Goal: Use online tool/utility: Utilize a website feature to perform a specific function

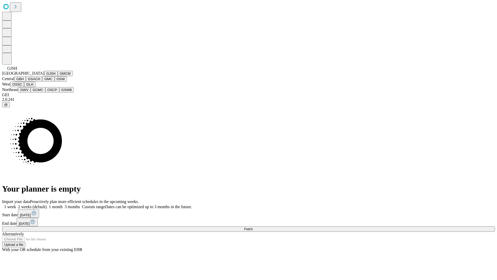
click at [44, 76] on button "GJSH" at bounding box center [50, 73] width 13 height 5
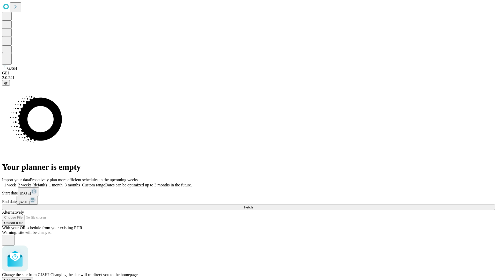
click at [31, 278] on span "Confirm" at bounding box center [25, 280] width 12 height 4
click at [47, 183] on label "2 weeks (default)" at bounding box center [31, 185] width 31 height 4
click at [253, 205] on span "Fetch" at bounding box center [248, 207] width 9 height 4
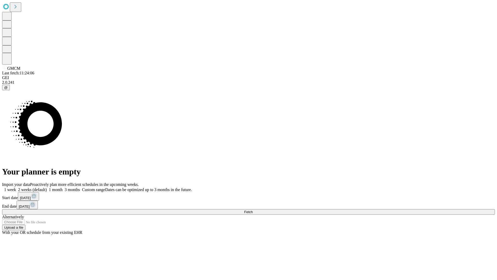
click at [253, 210] on span "Fetch" at bounding box center [248, 212] width 9 height 4
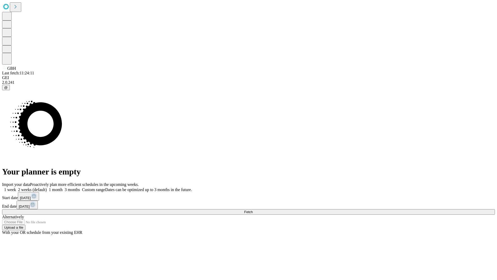
click at [47, 187] on label "2 weeks (default)" at bounding box center [31, 189] width 31 height 4
click at [253, 210] on span "Fetch" at bounding box center [248, 212] width 9 height 4
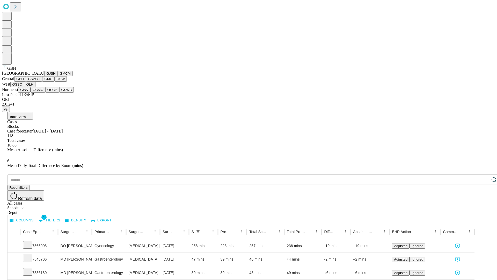
click at [40, 82] on button "GSACH" at bounding box center [34, 78] width 16 height 5
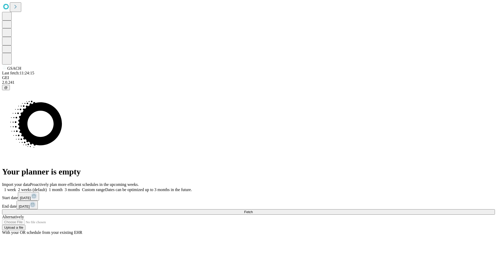
click at [47, 187] on label "2 weeks (default)" at bounding box center [31, 189] width 31 height 4
click at [253, 210] on span "Fetch" at bounding box center [248, 212] width 9 height 4
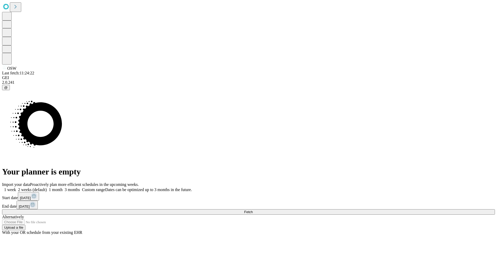
click at [47, 187] on label "2 weeks (default)" at bounding box center [31, 189] width 31 height 4
click at [253, 210] on span "Fetch" at bounding box center [248, 212] width 9 height 4
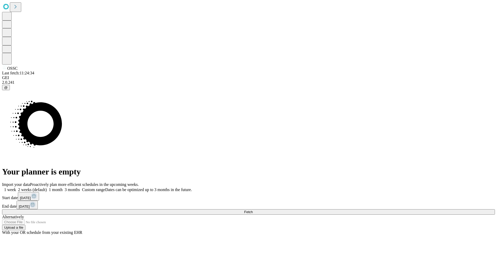
click at [47, 187] on label "2 weeks (default)" at bounding box center [31, 189] width 31 height 4
click at [253, 210] on span "Fetch" at bounding box center [248, 212] width 9 height 4
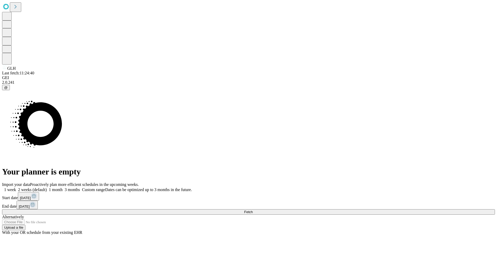
click at [47, 187] on label "2 weeks (default)" at bounding box center [31, 189] width 31 height 4
click at [253, 210] on span "Fetch" at bounding box center [248, 212] width 9 height 4
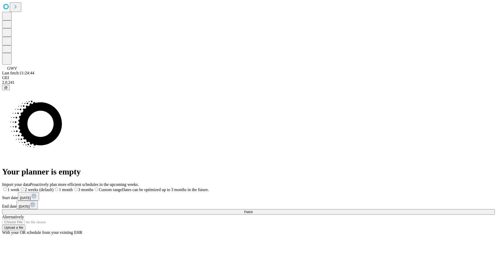
click at [54, 187] on label "2 weeks (default)" at bounding box center [36, 189] width 34 height 4
click at [253, 210] on span "Fetch" at bounding box center [248, 212] width 9 height 4
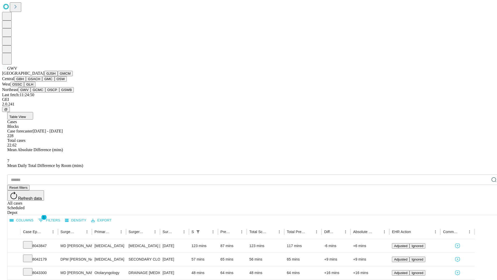
click at [40, 92] on button "GCMC" at bounding box center [38, 89] width 15 height 5
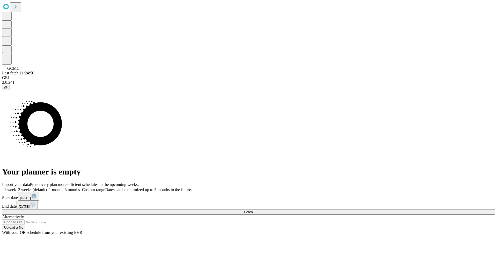
click at [47, 187] on label "2 weeks (default)" at bounding box center [31, 189] width 31 height 4
click at [253, 210] on span "Fetch" at bounding box center [248, 212] width 9 height 4
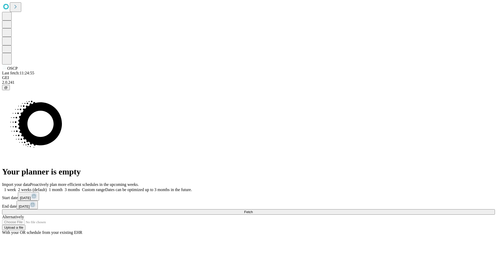
click at [47, 187] on label "2 weeks (default)" at bounding box center [31, 189] width 31 height 4
click at [253, 210] on span "Fetch" at bounding box center [248, 212] width 9 height 4
